Goal: Complete application form

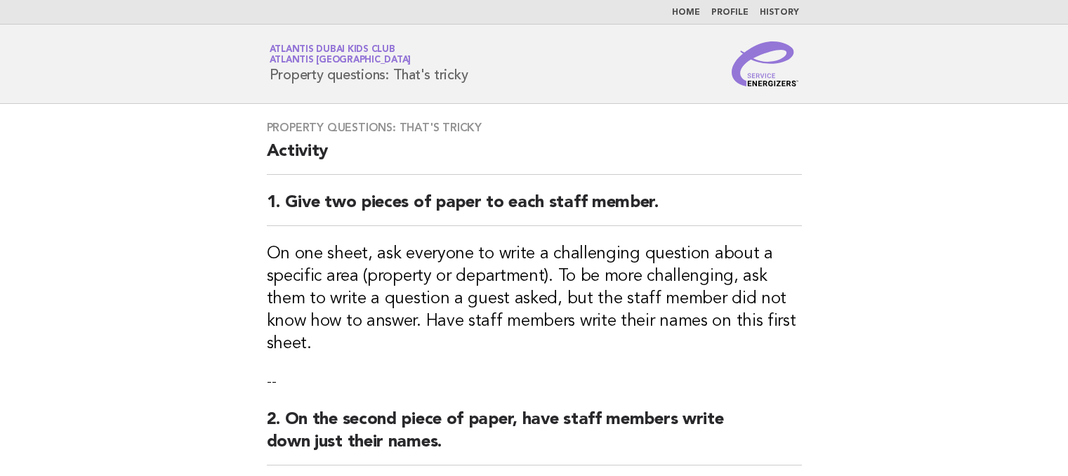
scroll to position [491, 0]
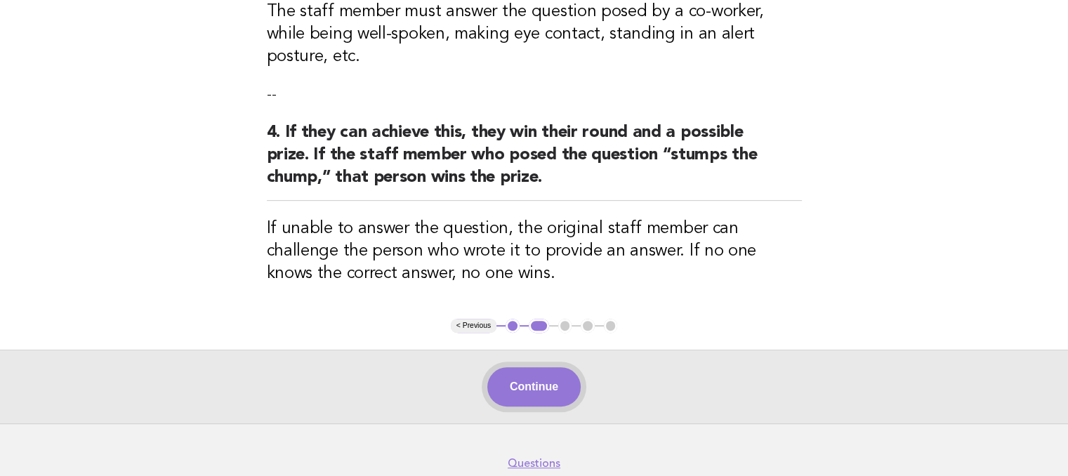
click at [535, 367] on button "Continue" at bounding box center [533, 386] width 93 height 39
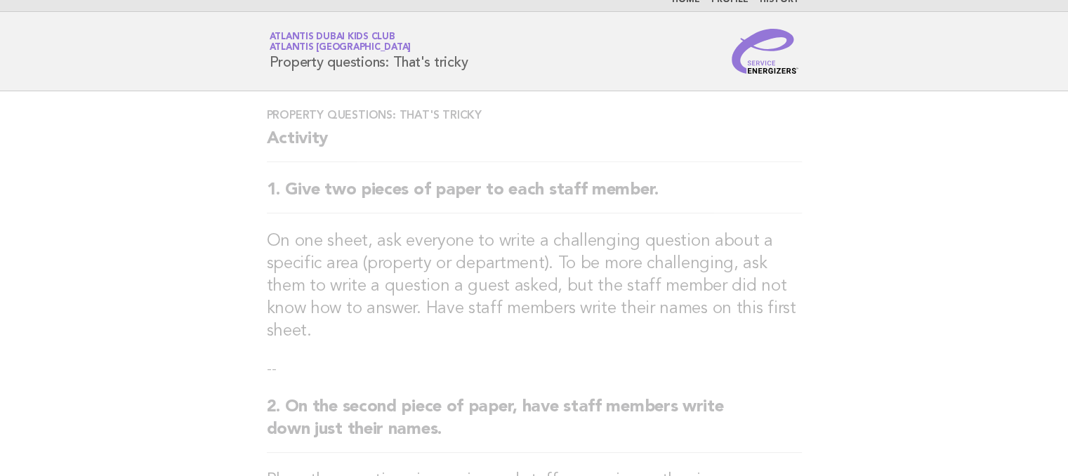
scroll to position [0, 0]
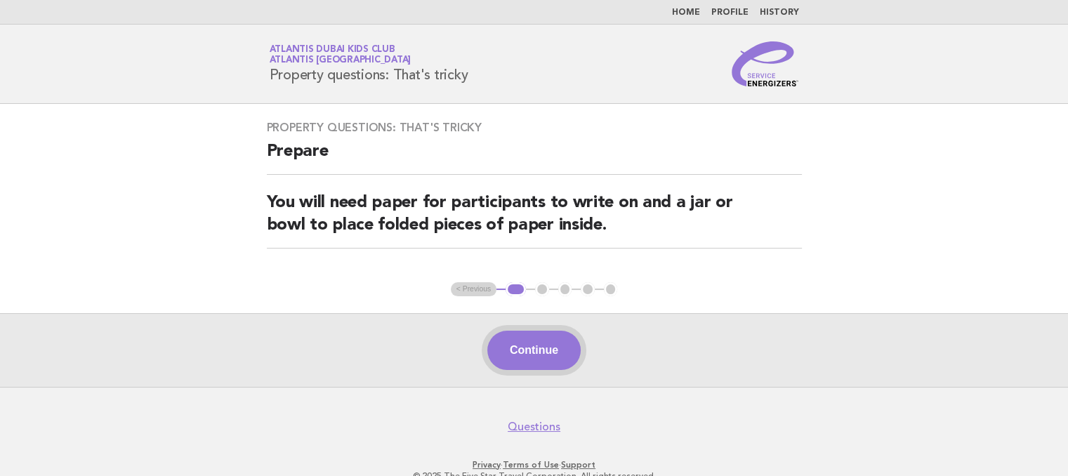
click at [547, 346] on button "Continue" at bounding box center [533, 350] width 93 height 39
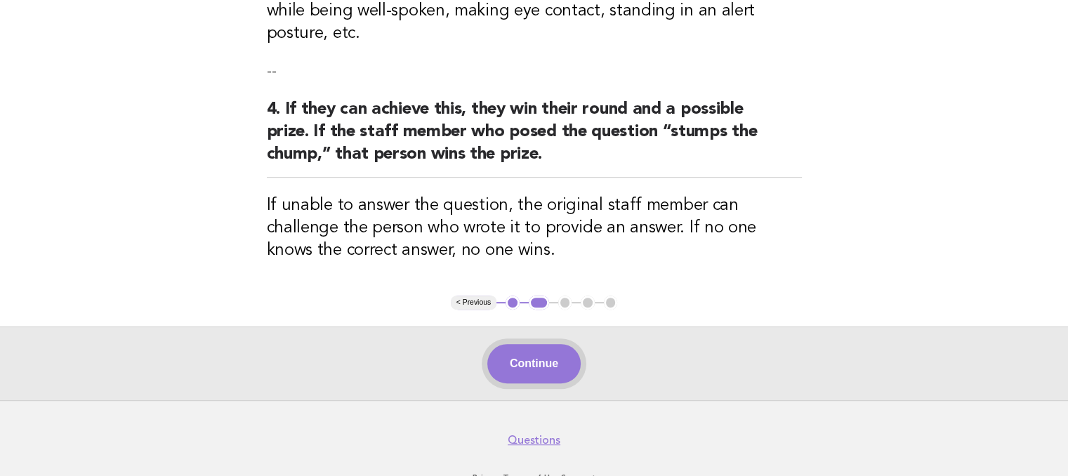
click at [500, 344] on button "Continue" at bounding box center [533, 363] width 93 height 39
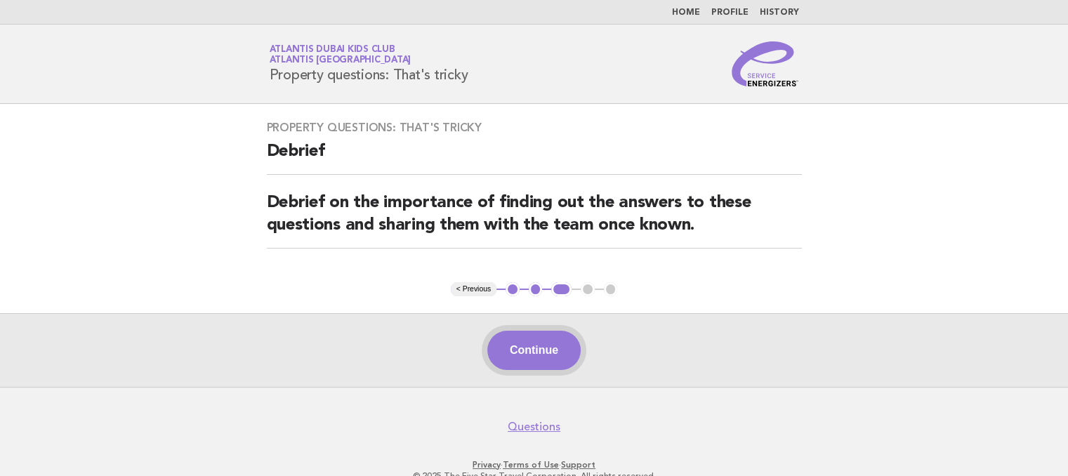
click at [533, 345] on button "Continue" at bounding box center [533, 350] width 93 height 39
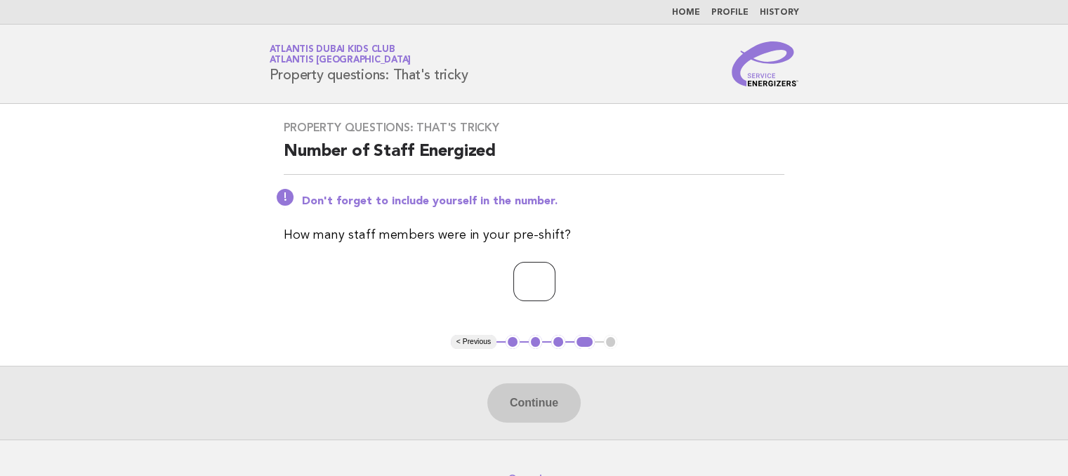
click at [519, 288] on input "number" at bounding box center [534, 281] width 42 height 39
type input "*"
click at [515, 403] on button "Continue" at bounding box center [533, 402] width 93 height 39
